Goal: Transaction & Acquisition: Book appointment/travel/reservation

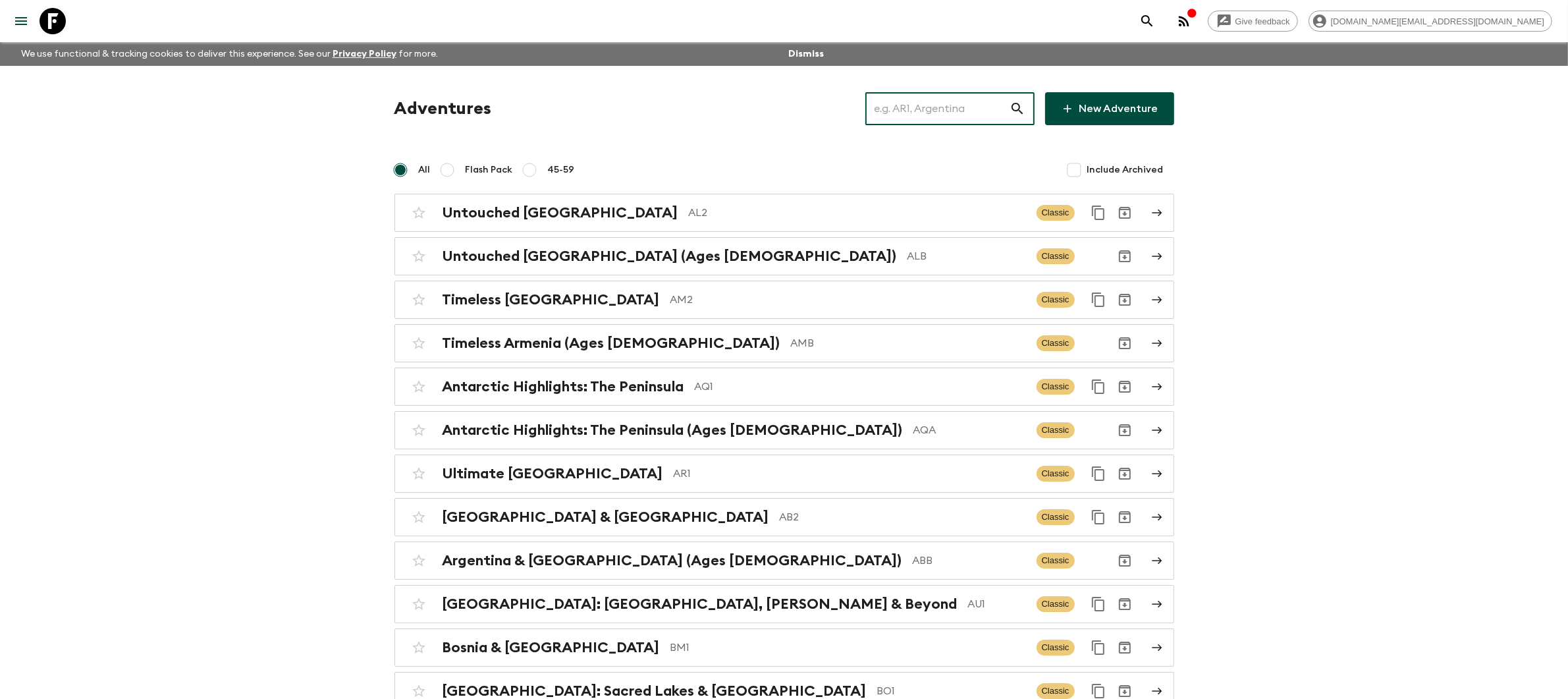
click at [966, 112] on input "text" at bounding box center [937, 109] width 144 height 37
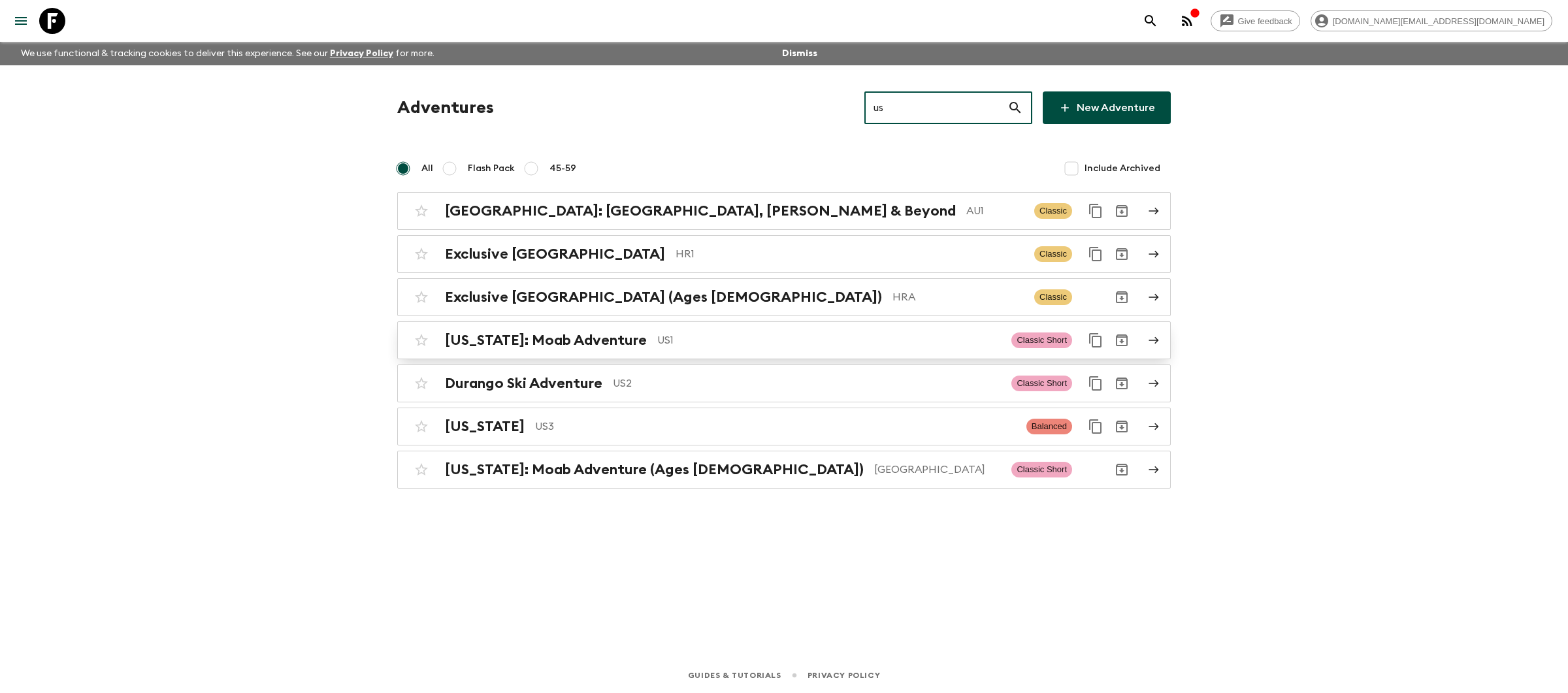
type input "us"
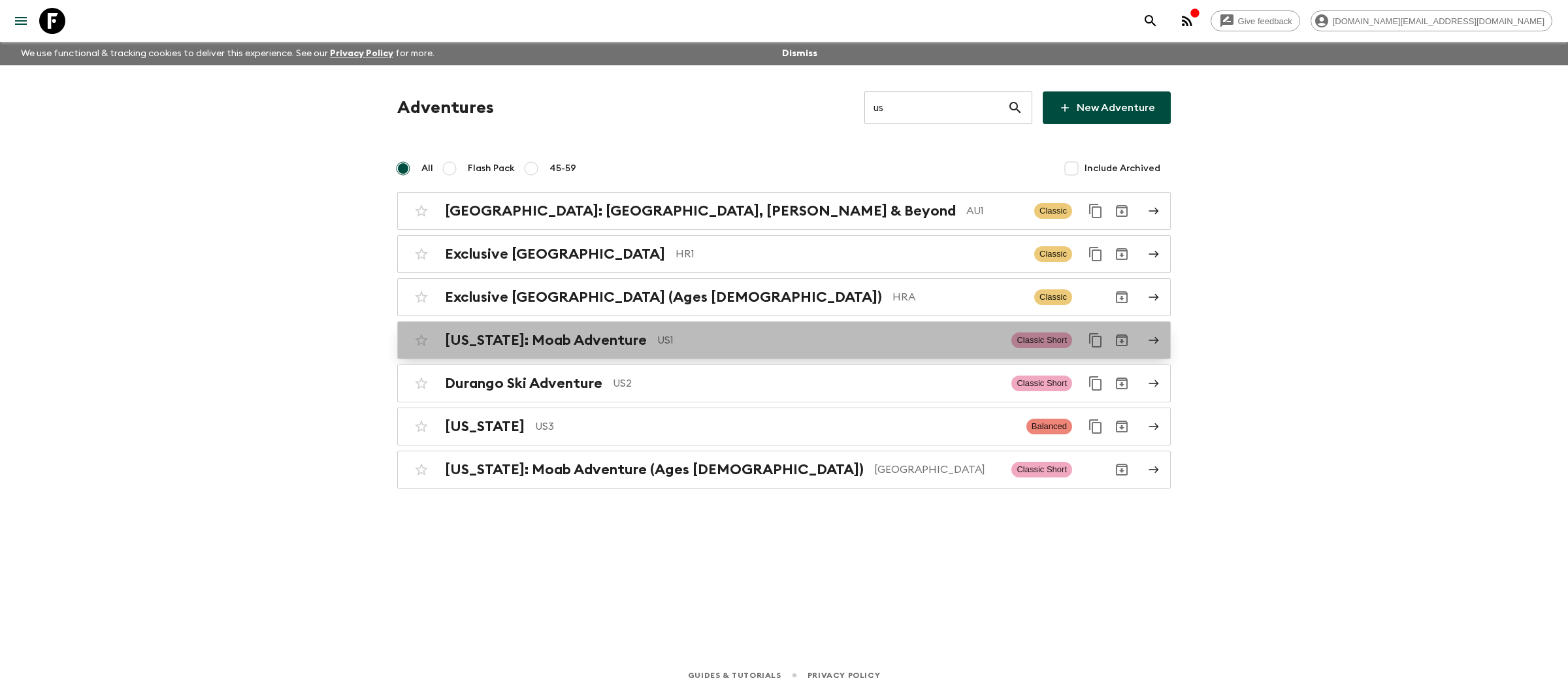
click at [693, 334] on p "US1" at bounding box center [829, 340] width 344 height 15
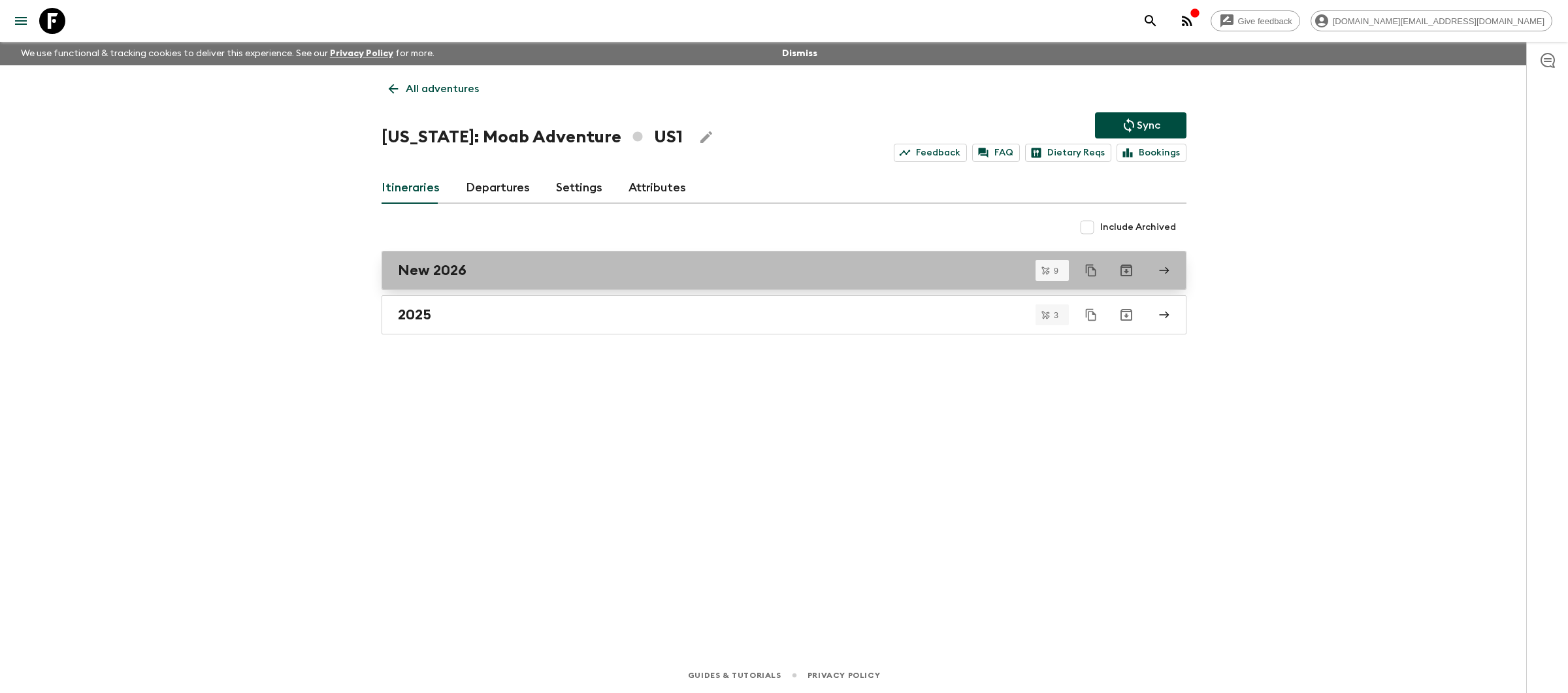
click at [681, 275] on div "New 2026" at bounding box center [771, 270] width 748 height 17
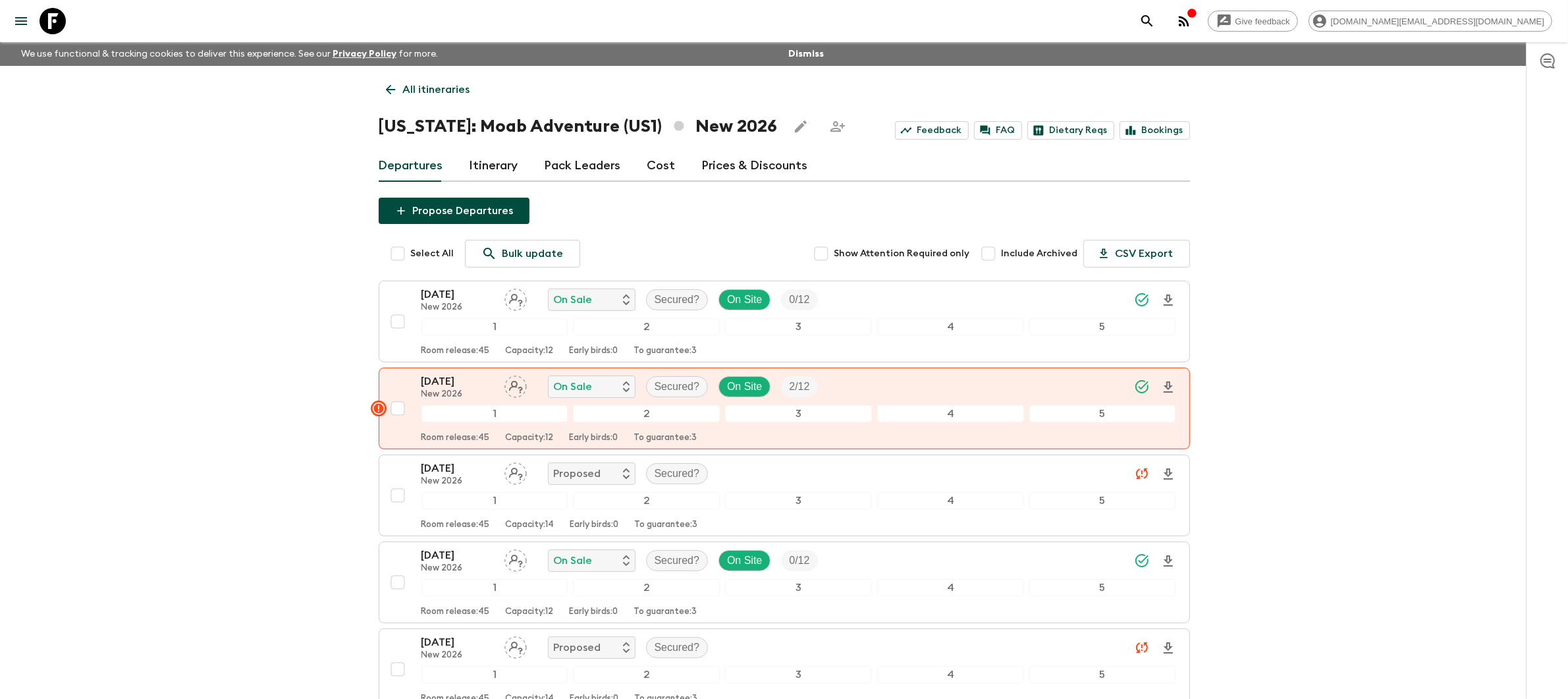
click at [747, 166] on link "Prices & Discounts" at bounding box center [755, 166] width 106 height 32
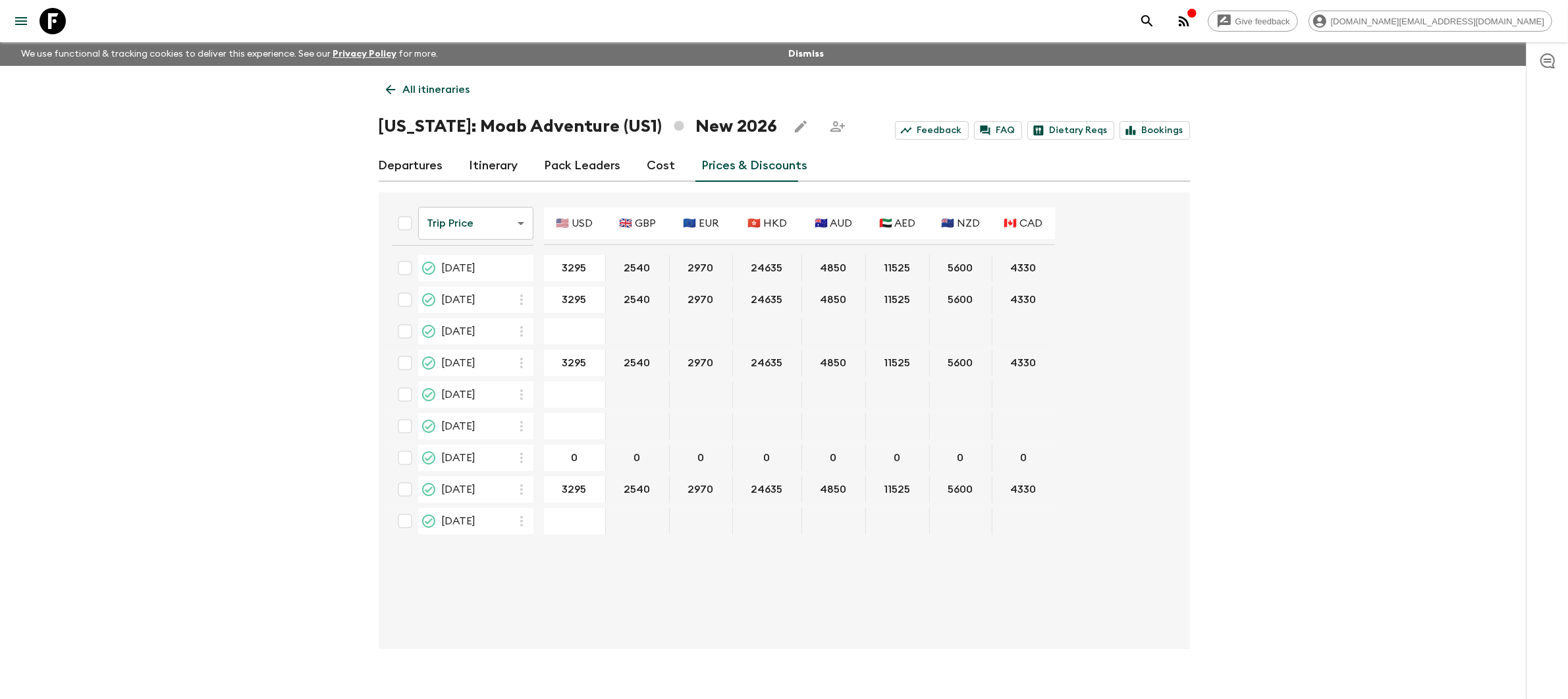
click at [416, 89] on p "All itineraries" at bounding box center [436, 89] width 67 height 16
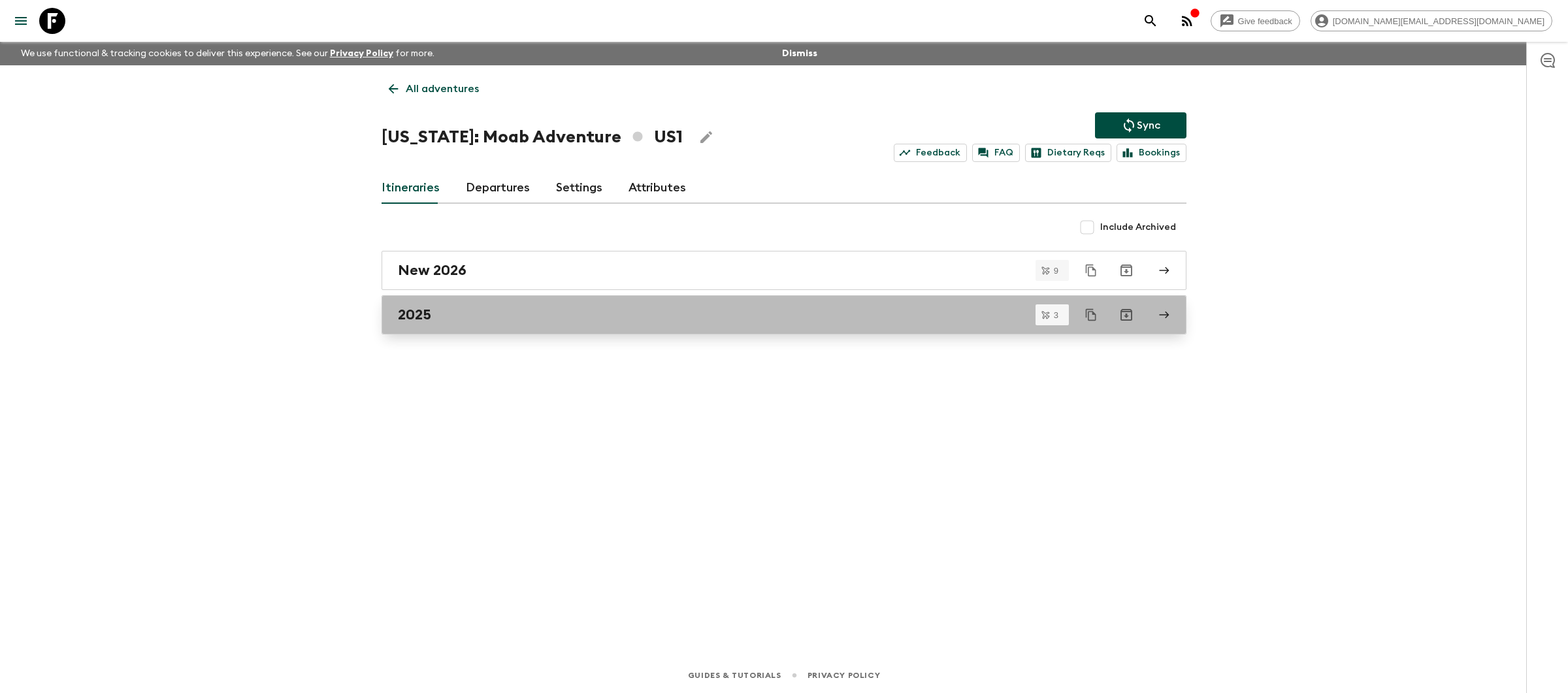
click at [488, 324] on link "2025" at bounding box center [784, 315] width 805 height 39
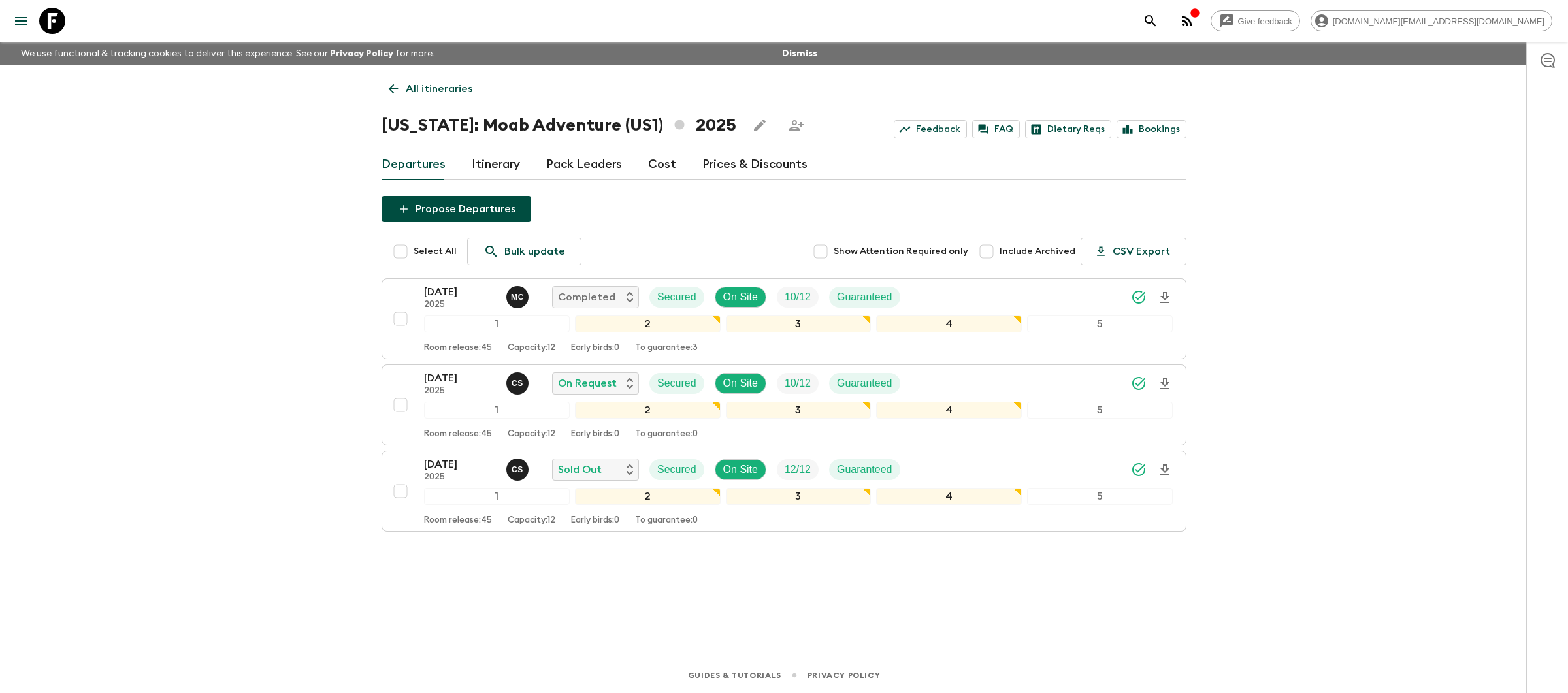
click at [721, 161] on link "Prices & Discounts" at bounding box center [755, 164] width 105 height 32
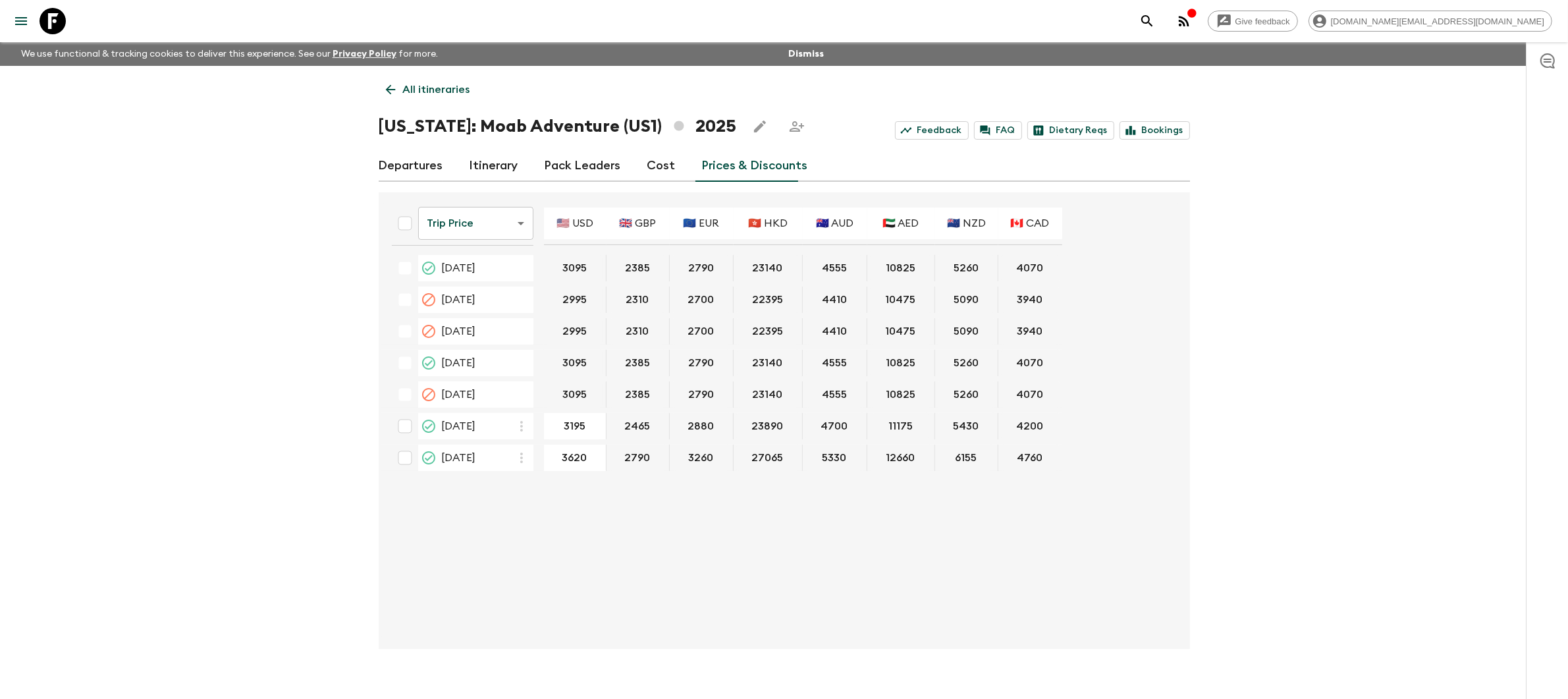
click at [410, 162] on link "Departures" at bounding box center [410, 166] width 64 height 32
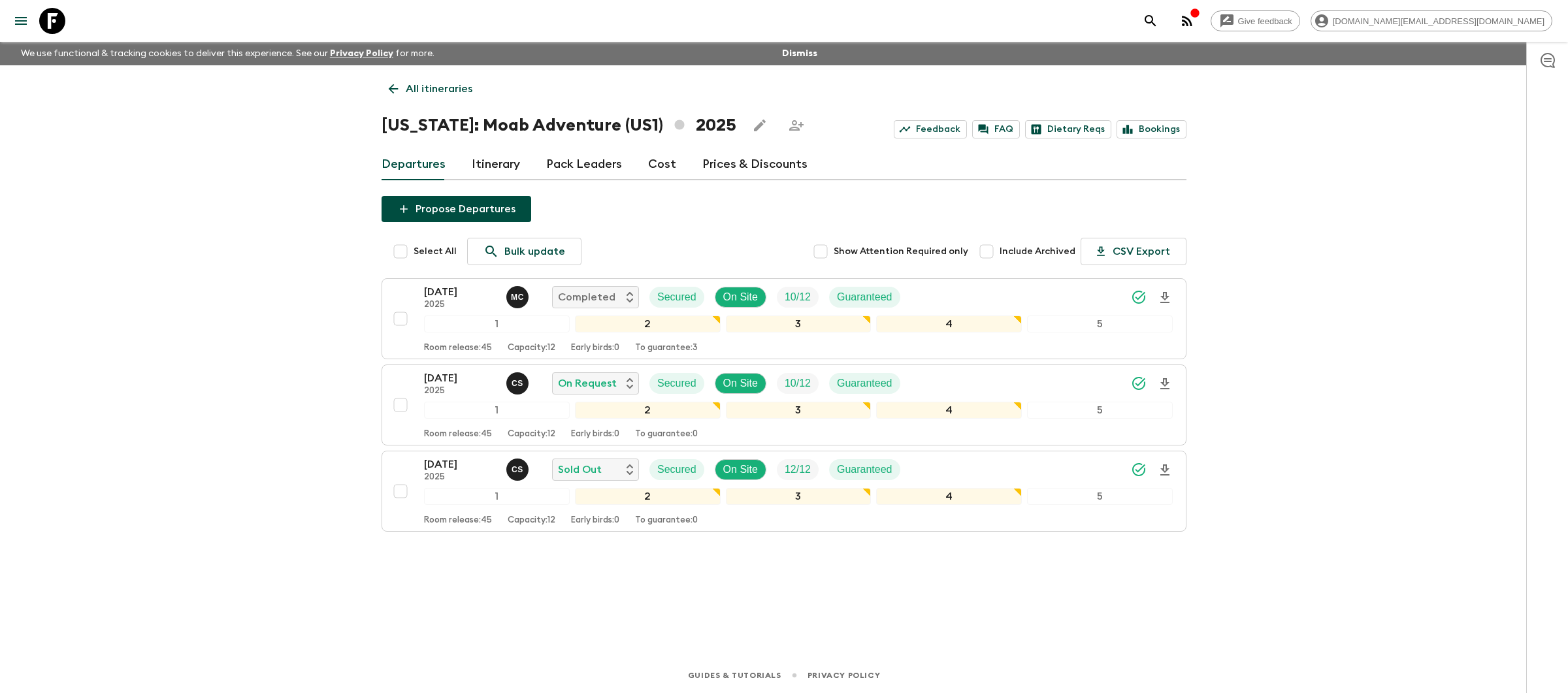
click at [737, 166] on link "Prices & Discounts" at bounding box center [755, 164] width 105 height 32
